Goal: Task Accomplishment & Management: Complete application form

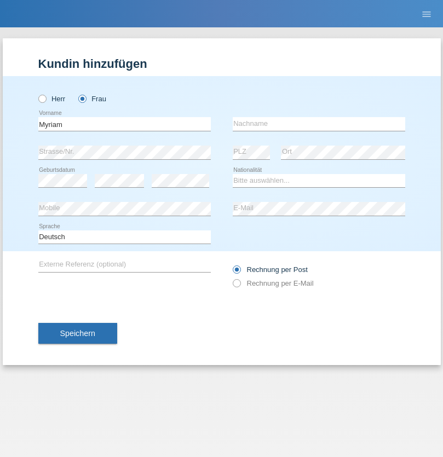
type input "Myriam"
click at [319, 124] on input "text" at bounding box center [319, 124] width 173 height 14
type input "Rhouma"
select select "AT"
select select "C"
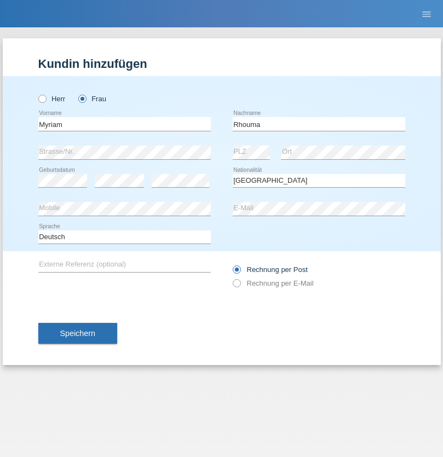
select select "01"
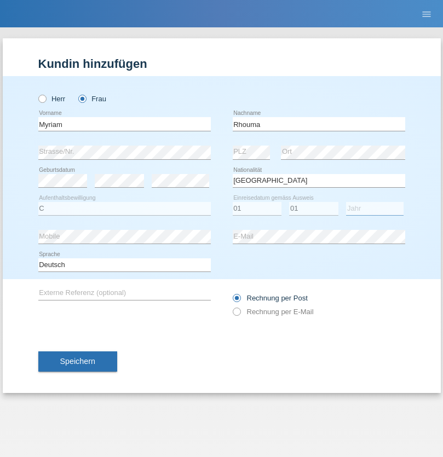
select select "1989"
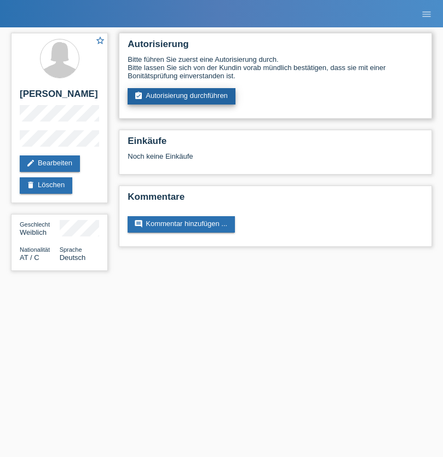
click at [182, 96] on link "assignment_turned_in Autorisierung durchführen" at bounding box center [182, 96] width 108 height 16
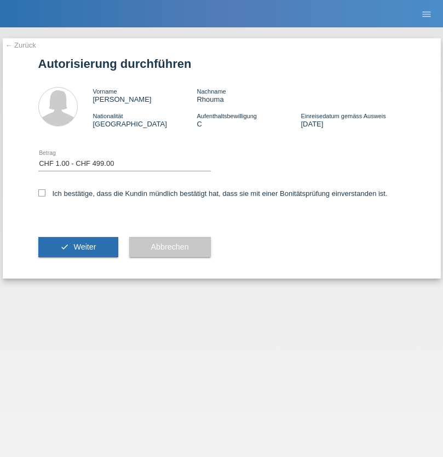
select select "1"
checkbox input "true"
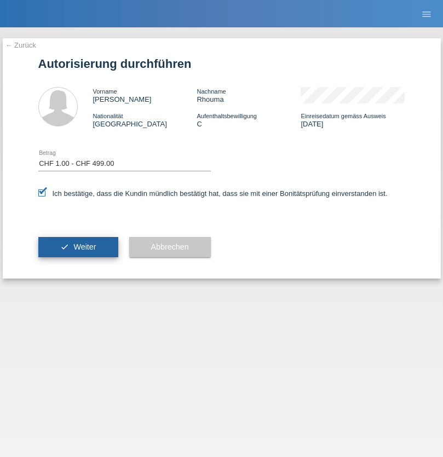
click at [78, 247] on span "Weiter" at bounding box center [84, 247] width 22 height 9
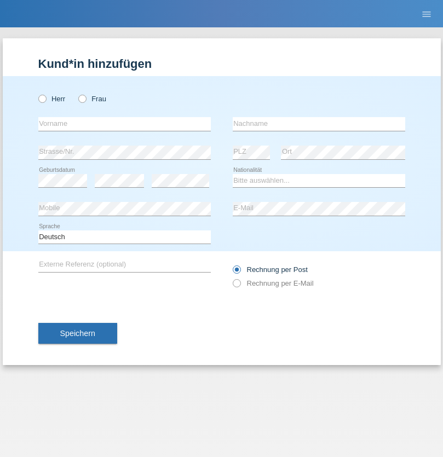
radio input "true"
click at [124, 124] on input "text" at bounding box center [124, 124] width 173 height 14
type input "Shaip"
click at [319, 124] on input "text" at bounding box center [319, 124] width 173 height 14
type input "Shabani"
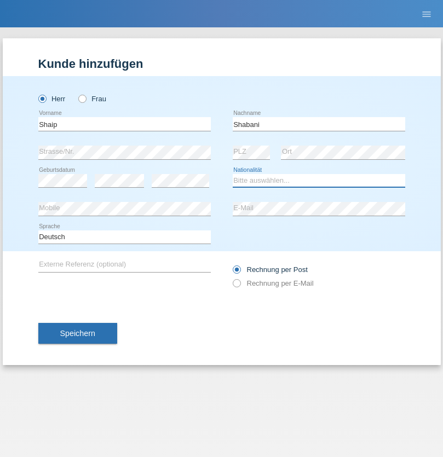
select select "MK"
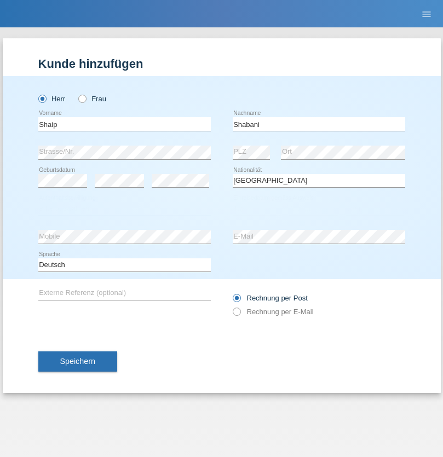
select select "C"
select select "29"
select select "09"
select select "2002"
